Goal: Use online tool/utility: Utilize a website feature to perform a specific function

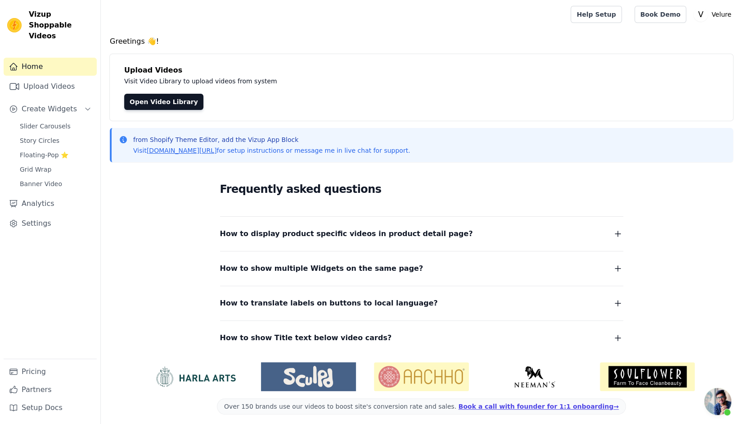
scroll to position [172, 0]
click at [64, 120] on link "Slider Carousels" at bounding box center [55, 126] width 82 height 13
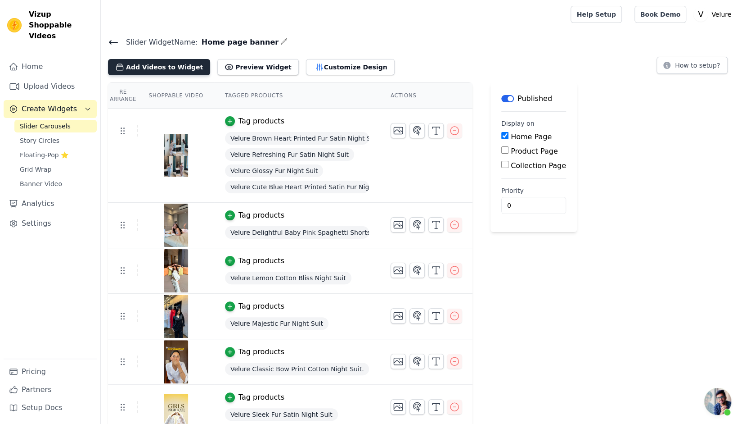
click at [181, 63] on button "Add Videos to Widget" at bounding box center [159, 67] width 102 height 16
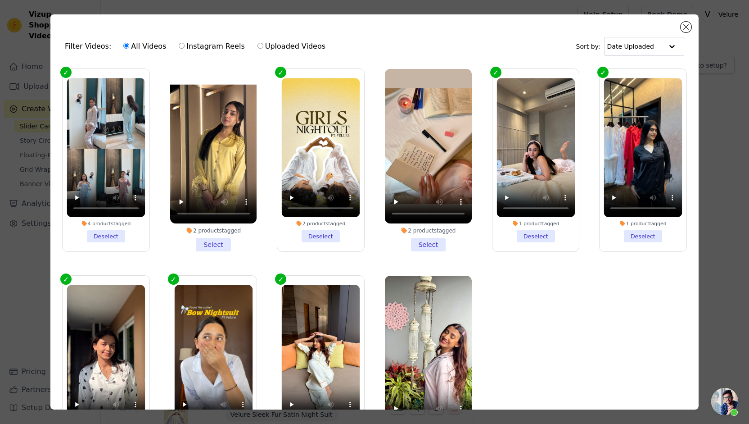
click at [208, 242] on li "2 products tagged Select" at bounding box center [213, 160] width 87 height 182
click at [0, 0] on input "2 products tagged Select" at bounding box center [0, 0] width 0 height 0
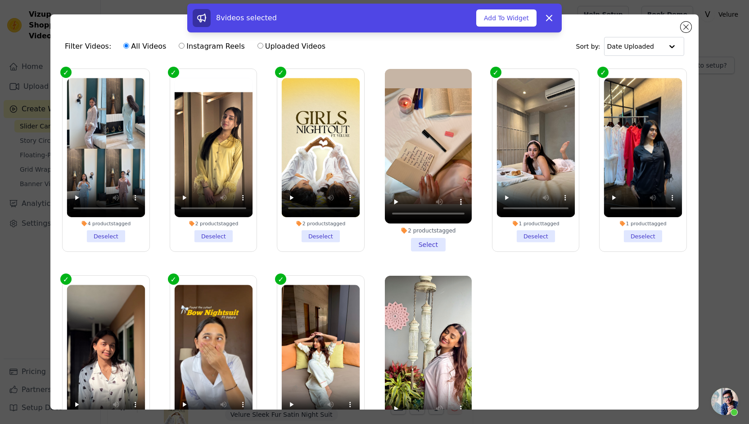
click at [416, 240] on li "2 products tagged Select" at bounding box center [428, 160] width 87 height 182
click at [0, 0] on input "2 products tagged Select" at bounding box center [0, 0] width 0 height 0
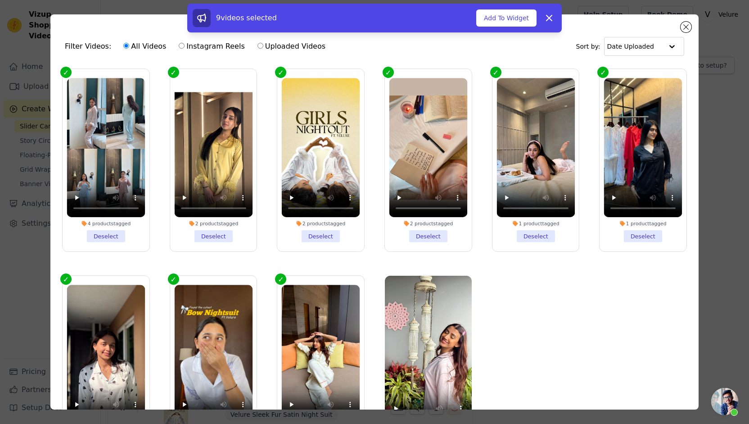
scroll to position [15, 0]
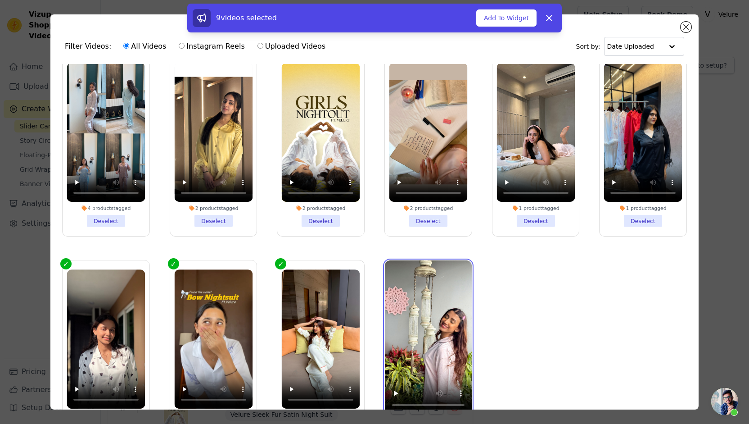
click at [430, 362] on video at bounding box center [428, 337] width 87 height 154
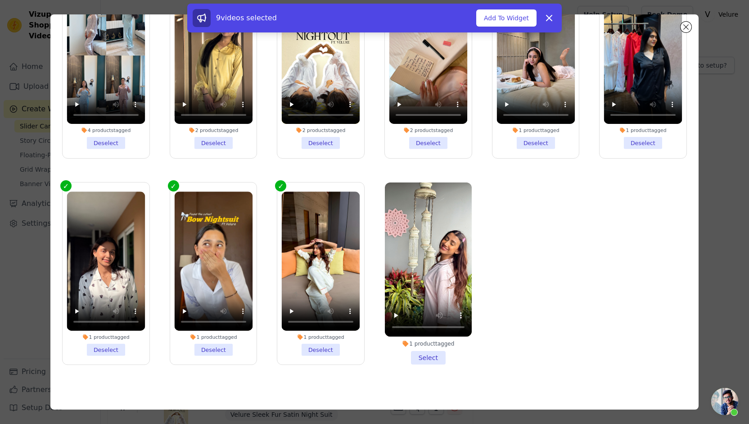
click at [432, 347] on li "1 product tagged Select" at bounding box center [428, 273] width 87 height 182
click at [0, 0] on input "1 product tagged Select" at bounding box center [0, 0] width 0 height 0
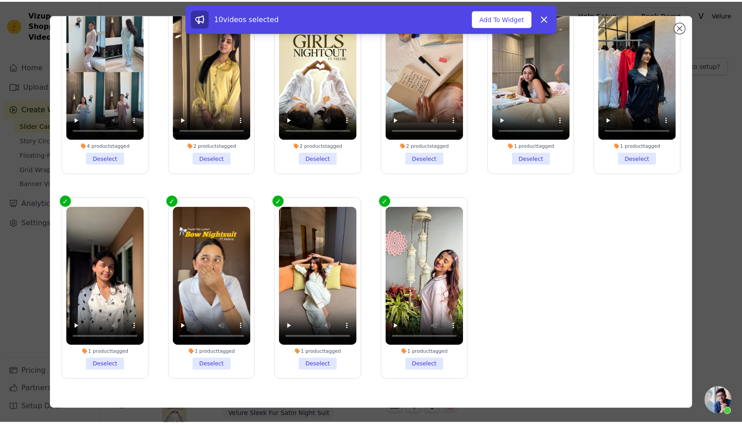
scroll to position [0, 0]
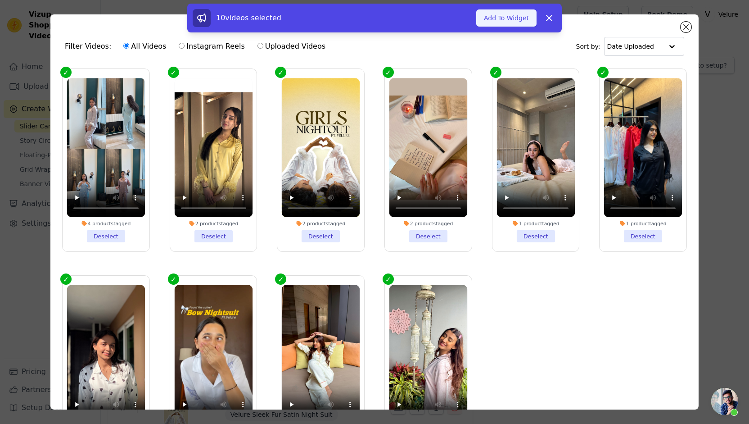
click at [510, 18] on button "Add To Widget" at bounding box center [506, 17] width 60 height 17
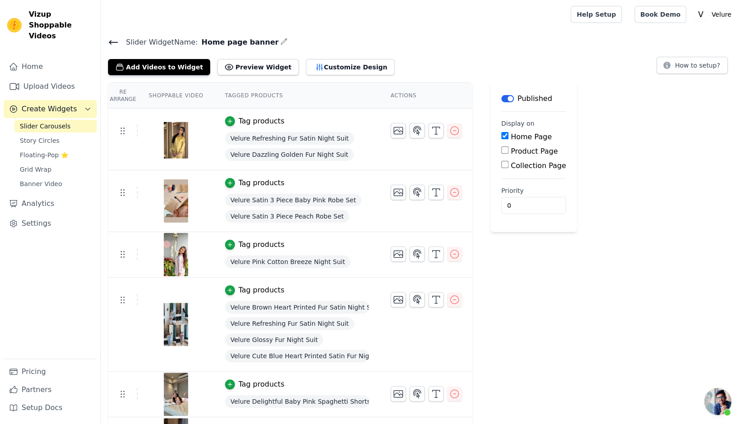
click at [112, 40] on icon at bounding box center [113, 42] width 11 height 11
